Goal: Transaction & Acquisition: Purchase product/service

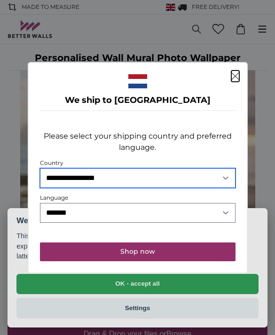
click at [55, 177] on select "**********" at bounding box center [137, 178] width 195 height 20
select select "**"
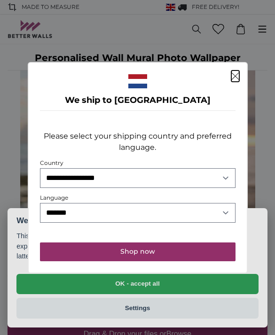
click at [103, 256] on button "Shop now" at bounding box center [137, 251] width 195 height 19
click at [115, 253] on button "Shop now" at bounding box center [137, 251] width 195 height 19
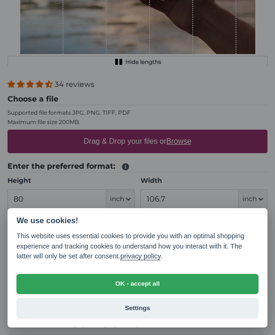
click at [65, 283] on button "OK - accept all" at bounding box center [137, 284] width 242 height 21
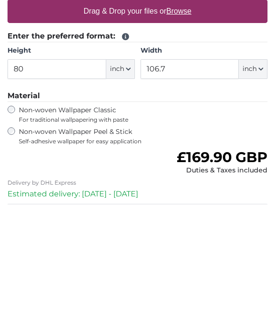
click at [144, 246] on span "For traditional wallpapering with paste" at bounding box center [122, 250] width 206 height 8
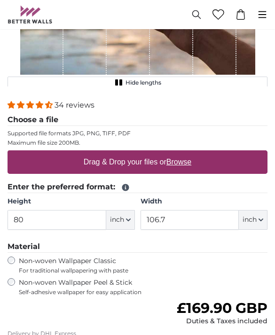
scroll to position [170, 0]
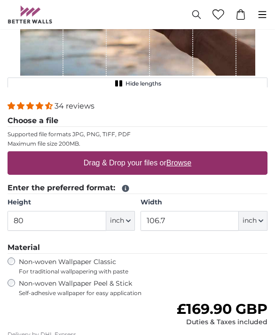
click at [122, 223] on span "inch" at bounding box center [117, 220] width 14 height 9
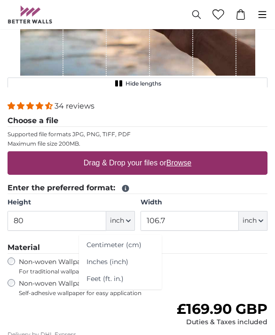
click at [97, 245] on link "Centimeter (cm)" at bounding box center [120, 245] width 83 height 17
type input "203.2"
type input "271.1"
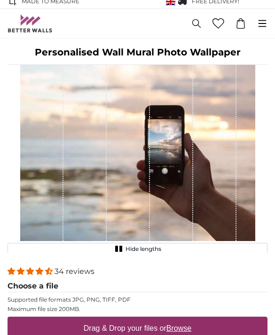
scroll to position [0, 0]
